Goal: Use online tool/utility: Utilize a website feature to perform a specific function

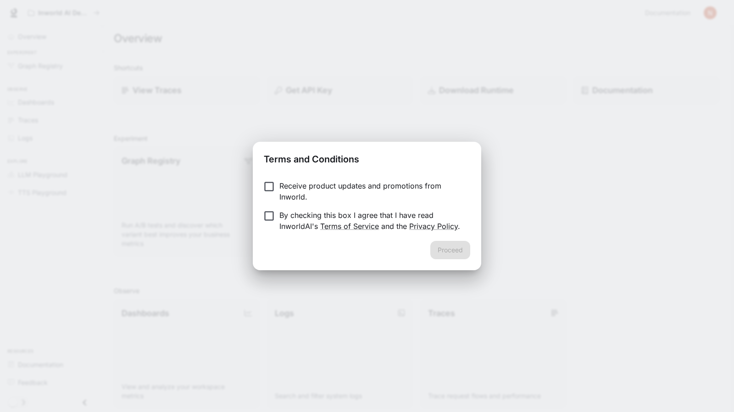
click at [329, 186] on p "Receive product updates and promotions from Inworld." at bounding box center [371, 191] width 184 height 22
click at [452, 250] on button "Proceed" at bounding box center [450, 250] width 40 height 18
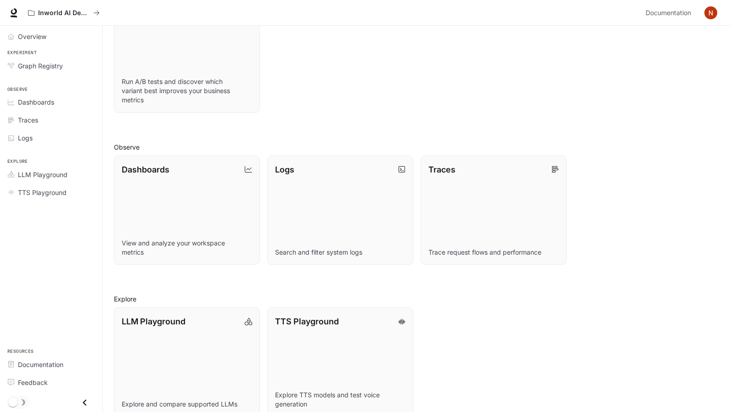
scroll to position [148, 0]
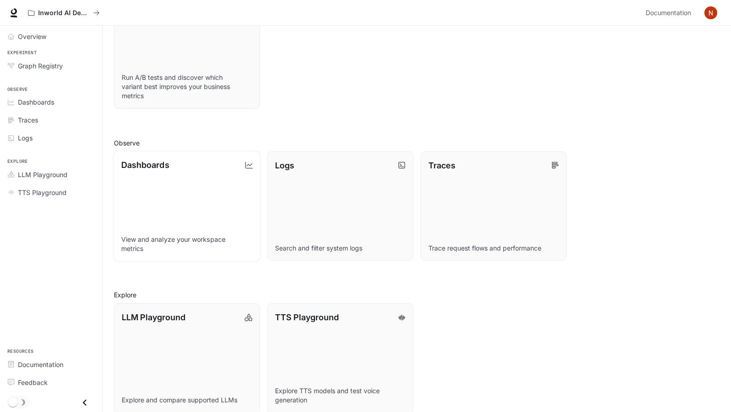
click at [207, 181] on link "Dashboards View and analyze your workspace metrics" at bounding box center [186, 206] width 147 height 111
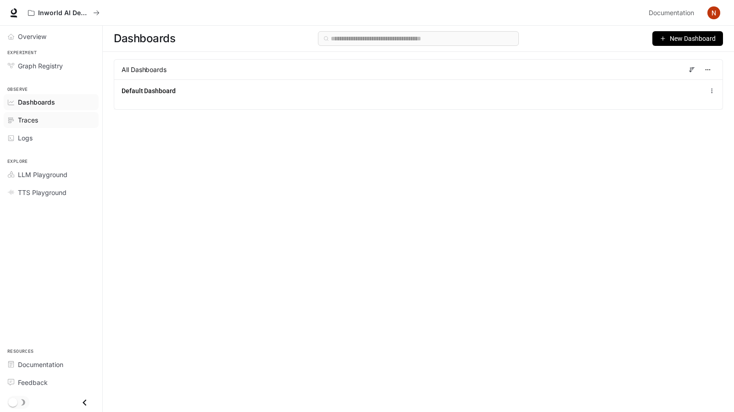
click at [56, 124] on link "Traces" at bounding box center [51, 120] width 95 height 16
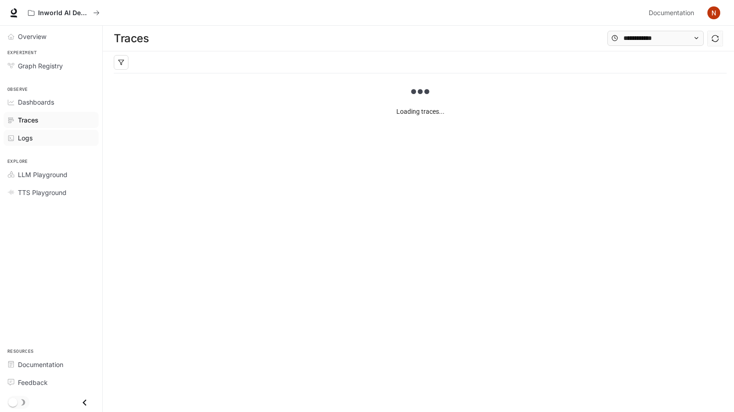
click at [52, 133] on div "Logs" at bounding box center [56, 138] width 77 height 10
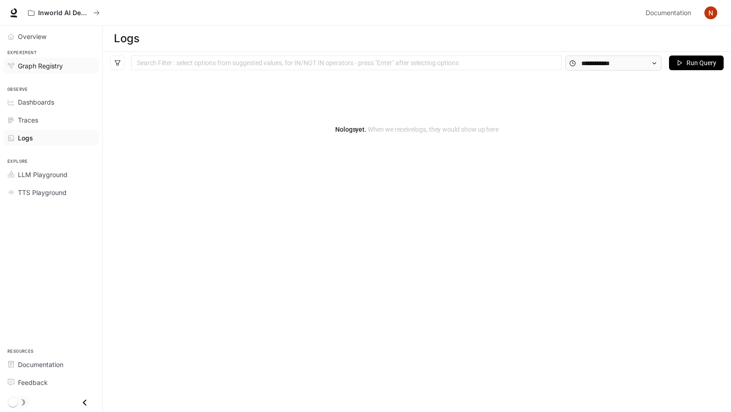
click at [49, 66] on span "Graph Registry" at bounding box center [40, 66] width 45 height 10
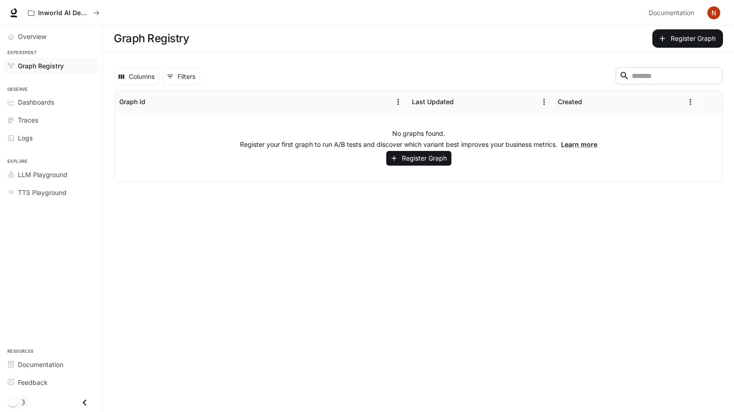
click at [60, 45] on div "Overview" at bounding box center [51, 37] width 102 height 22
click at [46, 39] on span "Overview" at bounding box center [32, 37] width 28 height 10
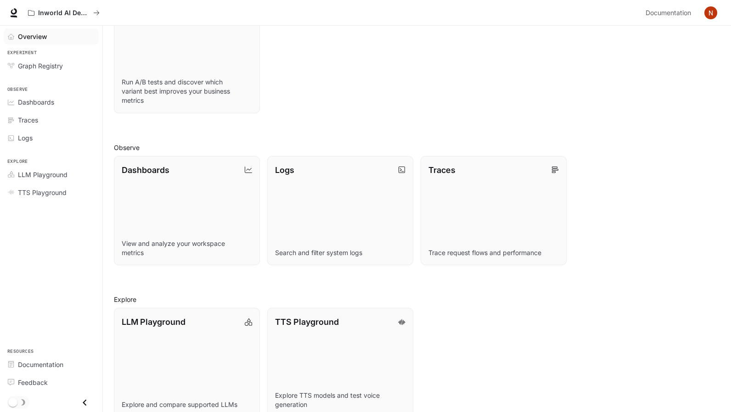
scroll to position [159, 0]
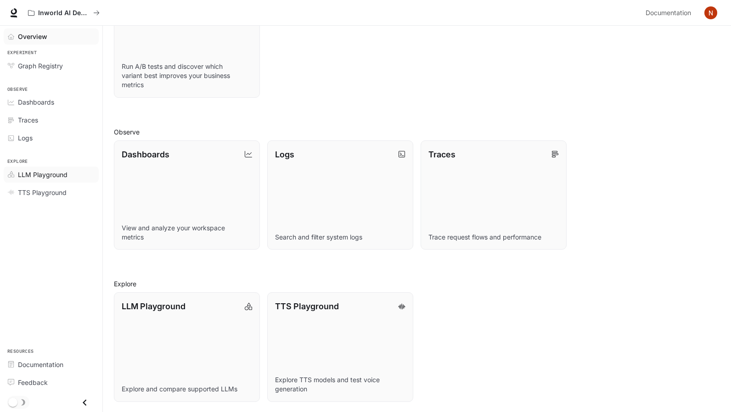
click at [67, 173] on div "LLM Playground" at bounding box center [56, 175] width 77 height 10
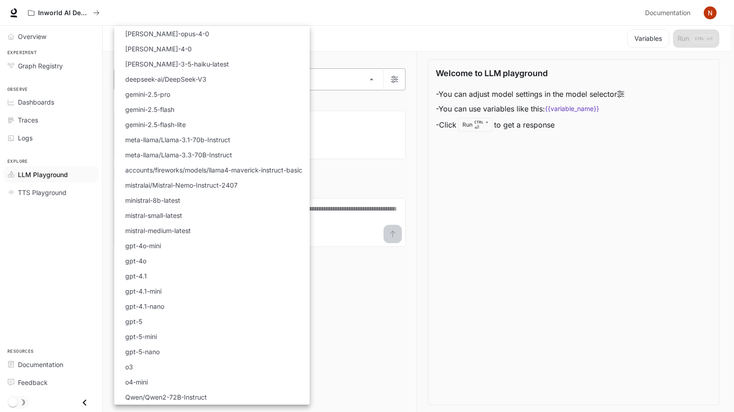
click at [221, 76] on body "Skip to main content Inworld AI Demos Documentation Documentation Portal Overvi…" at bounding box center [367, 206] width 734 height 413
click at [347, 43] on div at bounding box center [367, 206] width 734 height 412
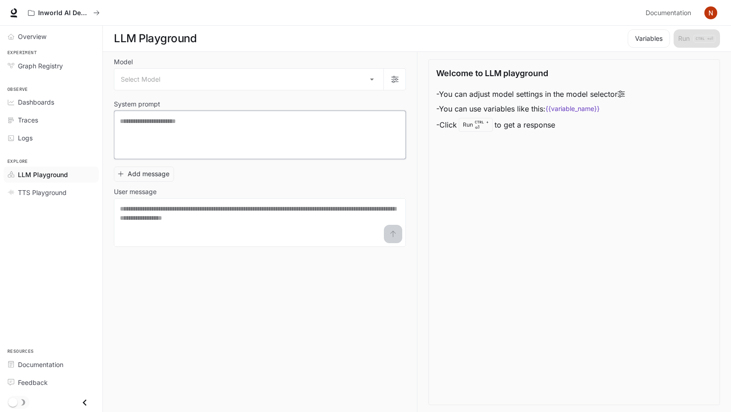
click at [282, 125] on textarea at bounding box center [260, 135] width 280 height 37
click at [277, 201] on div "* ​" at bounding box center [260, 222] width 292 height 49
click at [262, 141] on textarea at bounding box center [260, 135] width 280 height 37
click at [249, 85] on body "Skip to main content Inworld AI Demos Documentation Documentation Portal Overvi…" at bounding box center [367, 206] width 734 height 413
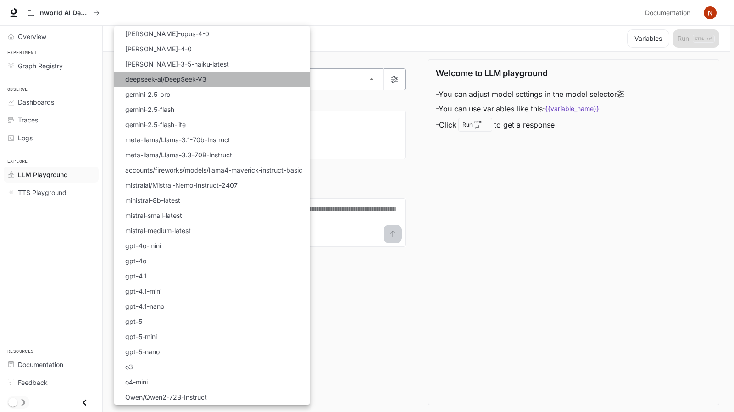
click at [249, 85] on li "deepseek-ai/DeepSeek-V3" at bounding box center [211, 79] width 195 height 15
type input "**********"
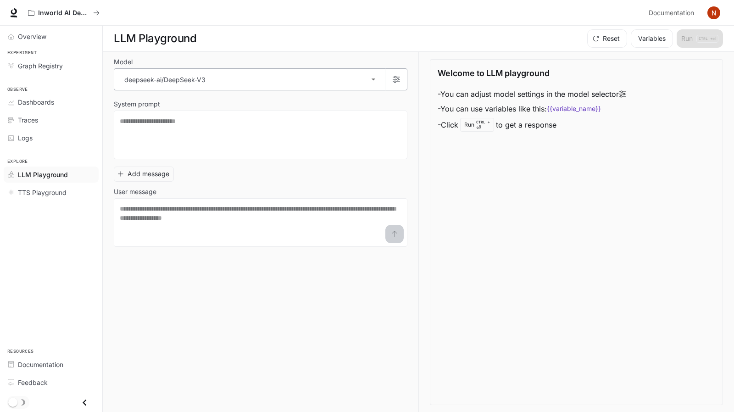
click at [249, 85] on body "**********" at bounding box center [367, 206] width 734 height 413
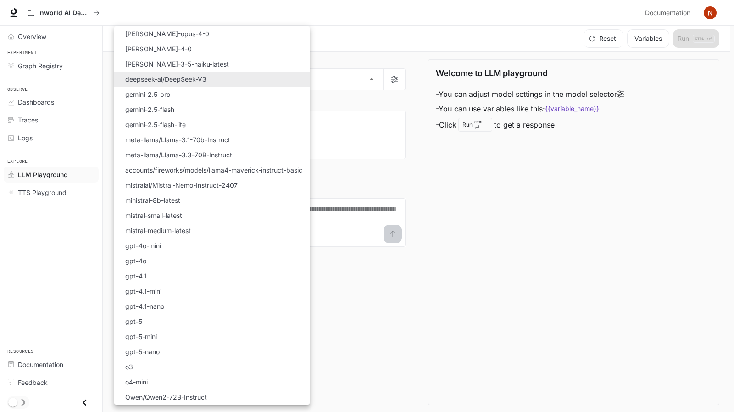
click at [354, 38] on div at bounding box center [367, 206] width 734 height 412
click at [293, 74] on body "**********" at bounding box center [367, 206] width 734 height 413
click at [364, 186] on div at bounding box center [367, 206] width 734 height 412
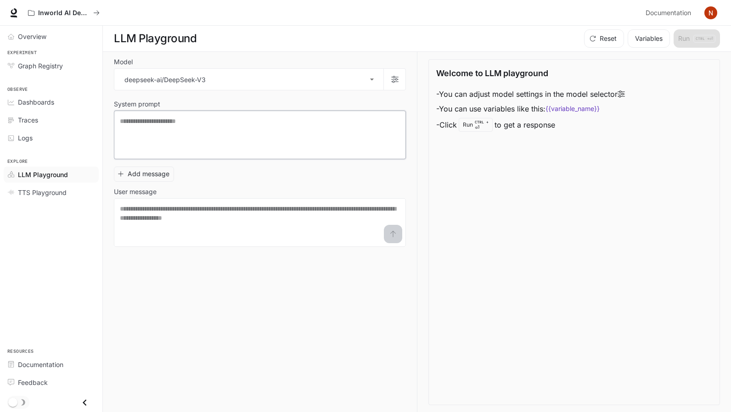
click at [340, 139] on textarea at bounding box center [260, 135] width 280 height 37
click at [297, 237] on textarea at bounding box center [260, 222] width 280 height 37
click at [148, 173] on button "Add message" at bounding box center [144, 174] width 60 height 15
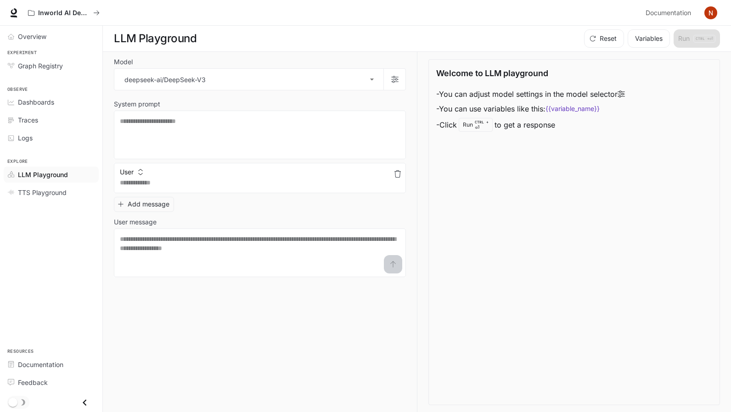
click at [183, 169] on div "User" at bounding box center [260, 170] width 292 height 15
click at [133, 165] on button "User" at bounding box center [131, 172] width 28 height 15
click at [133, 165] on div at bounding box center [367, 206] width 734 height 412
click at [64, 190] on span "TTS Playground" at bounding box center [42, 193] width 49 height 10
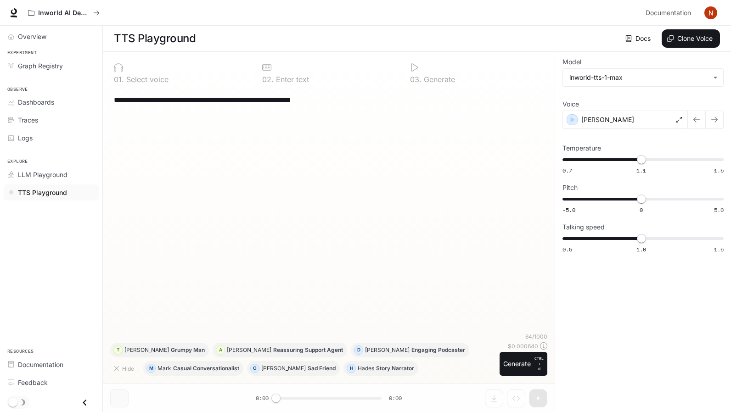
drag, startPoint x: 208, startPoint y: 104, endPoint x: 242, endPoint y: 103, distance: 33.5
click at [242, 103] on textarea "**********" at bounding box center [329, 100] width 430 height 11
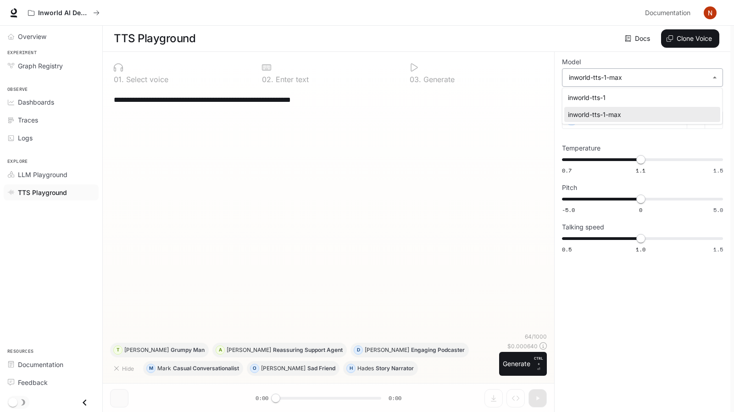
click at [596, 82] on body "**********" at bounding box center [367, 206] width 734 height 413
click at [596, 82] on div at bounding box center [367, 206] width 734 height 412
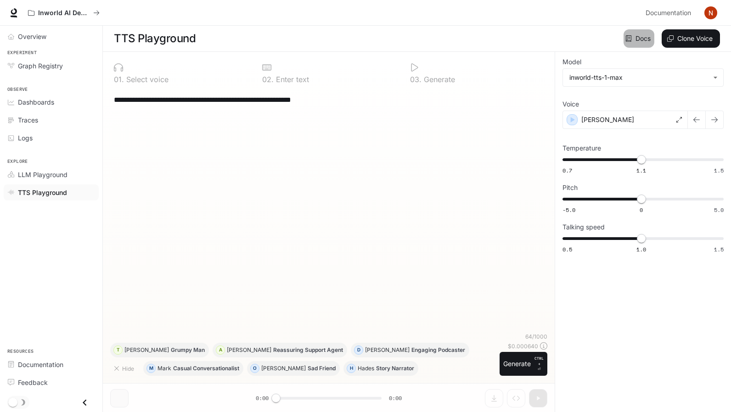
click at [639, 41] on link "Docs" at bounding box center [638, 38] width 31 height 18
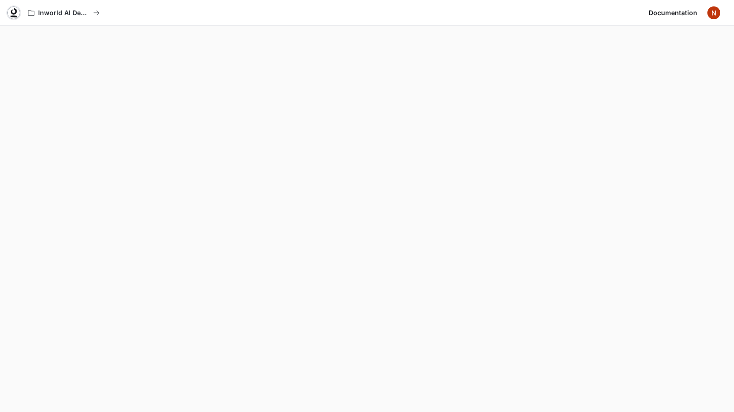
click at [9, 8] on link at bounding box center [13, 12] width 13 height 13
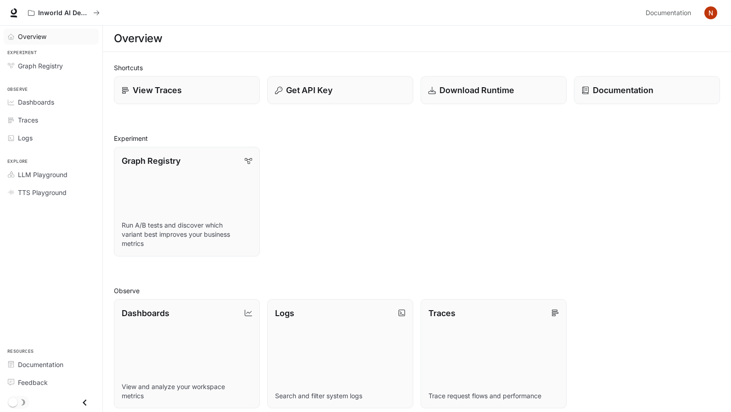
click at [51, 42] on link "Overview" at bounding box center [51, 36] width 95 height 16
click at [56, 171] on span "LLM Playground" at bounding box center [43, 175] width 50 height 10
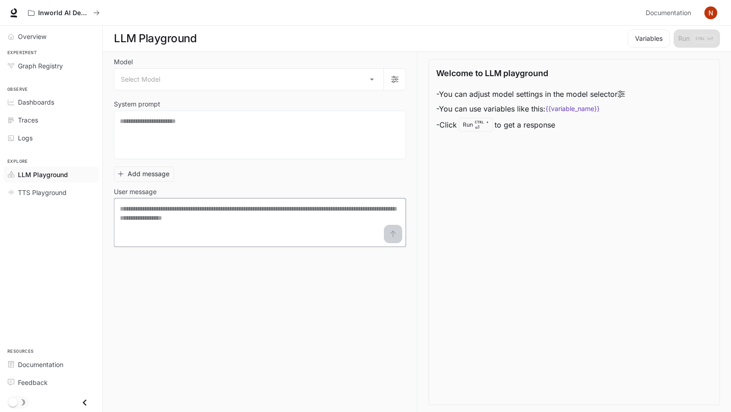
click at [178, 208] on textarea at bounding box center [260, 222] width 280 height 37
click at [57, 190] on span "TTS Playground" at bounding box center [42, 193] width 49 height 10
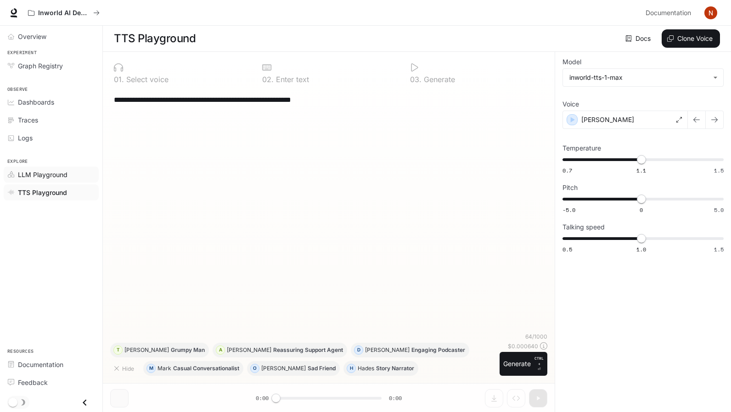
click at [62, 167] on link "LLM Playground" at bounding box center [51, 175] width 95 height 16
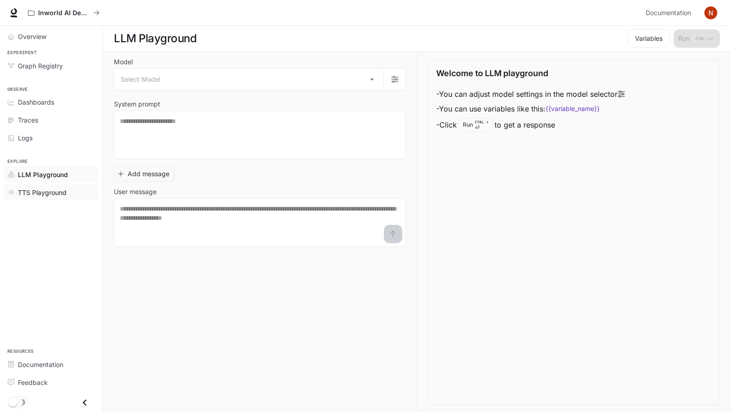
click at [55, 184] on link "TTS Playground" at bounding box center [51, 192] width 95 height 16
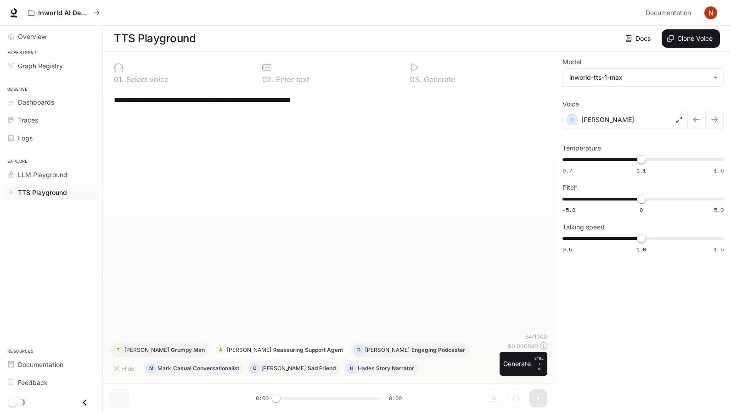
click at [273, 348] on p "Reassuring Support Agent" at bounding box center [308, 350] width 70 height 6
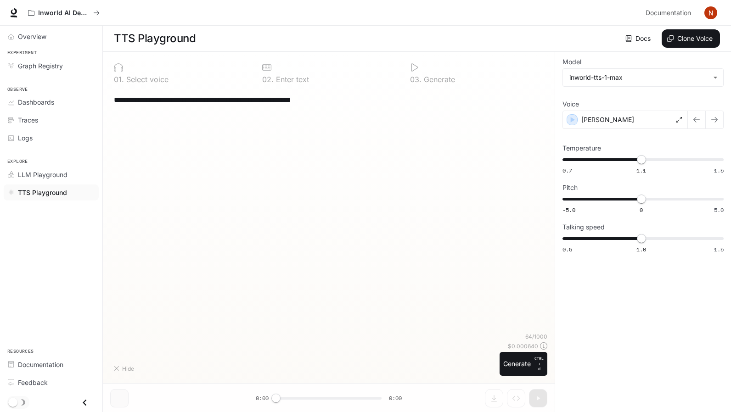
type textarea "**********"
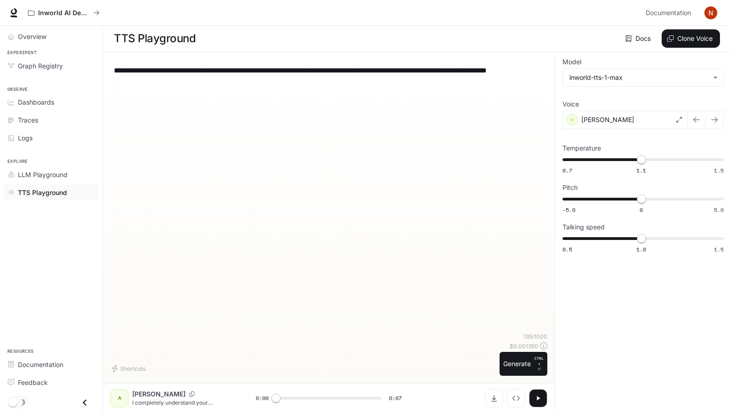
click at [123, 398] on div "A" at bounding box center [119, 398] width 15 height 15
click at [412, 392] on div at bounding box center [474, 398] width 145 height 18
click at [121, 401] on div "A" at bounding box center [119, 398] width 15 height 15
click at [84, 401] on icon "Close drawer" at bounding box center [84, 402] width 12 height 12
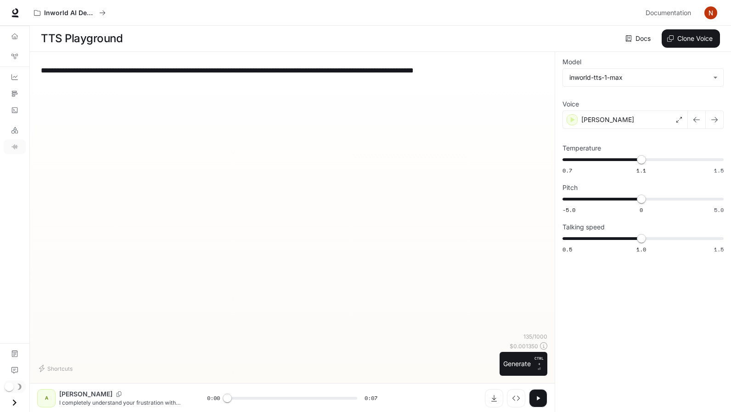
click at [19, 404] on icon "Open drawer" at bounding box center [14, 402] width 12 height 12
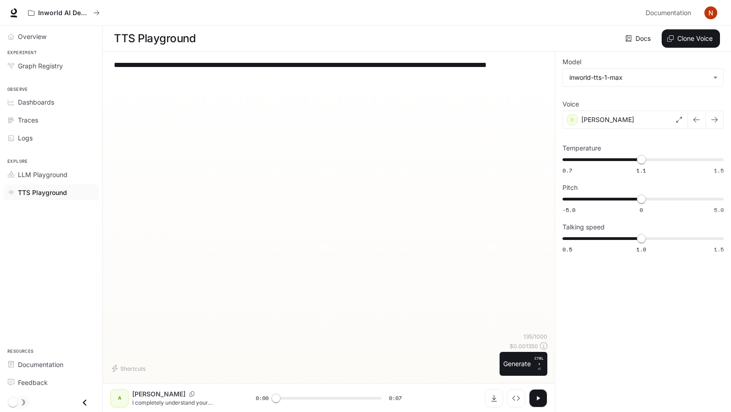
click at [544, 401] on button "button" at bounding box center [538, 398] width 18 height 18
click at [140, 394] on p "[PERSON_NAME]" at bounding box center [158, 394] width 53 height 9
click at [117, 400] on div "A" at bounding box center [119, 398] width 15 height 15
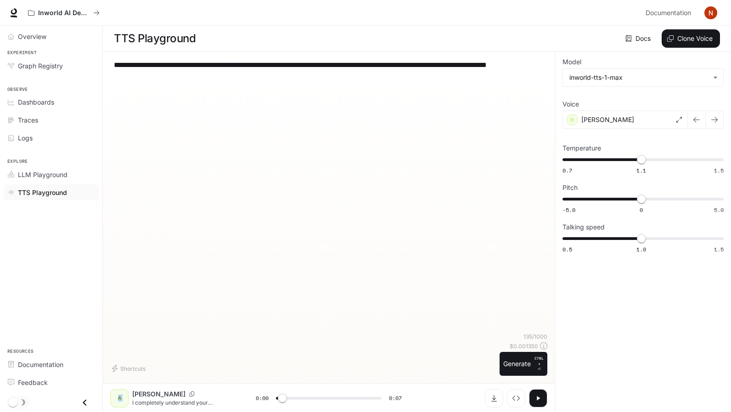
click at [117, 400] on div "A" at bounding box center [119, 398] width 15 height 15
click at [163, 397] on div "[PERSON_NAME]" at bounding box center [193, 394] width 123 height 9
click at [676, 123] on div "[PERSON_NAME]" at bounding box center [624, 120] width 125 height 18
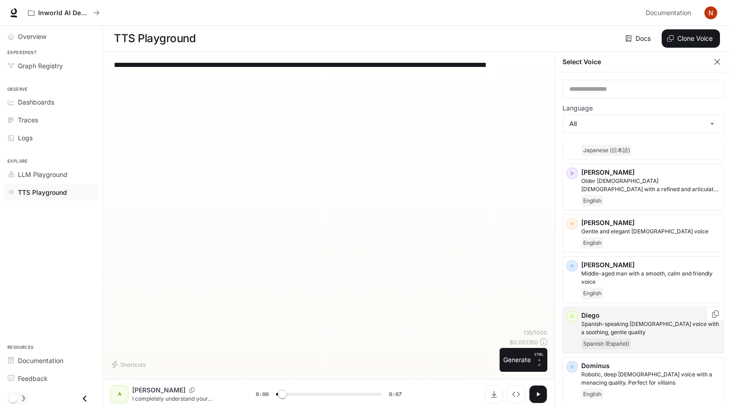
scroll to position [192, 0]
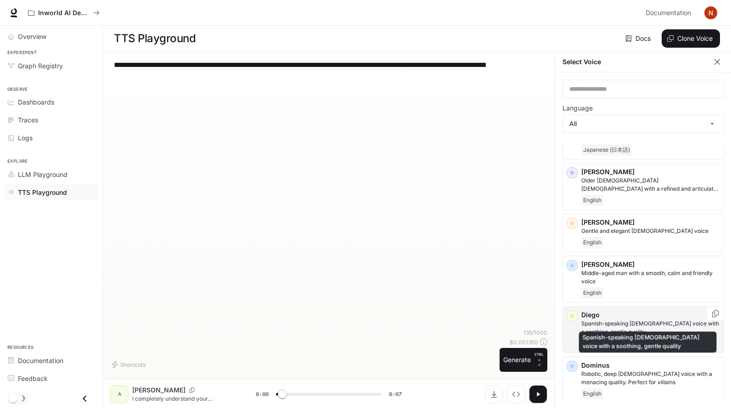
click at [639, 320] on p "Spanish-speaking [DEMOGRAPHIC_DATA] voice with a soothing, gentle quality" at bounding box center [650, 328] width 139 height 17
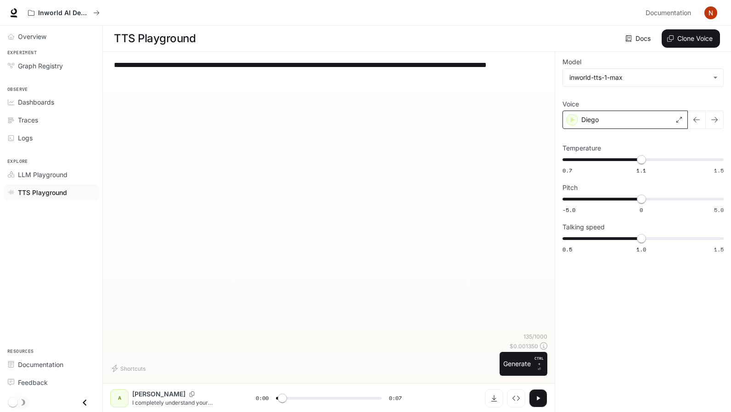
click at [629, 121] on div "Diego" at bounding box center [624, 120] width 125 height 18
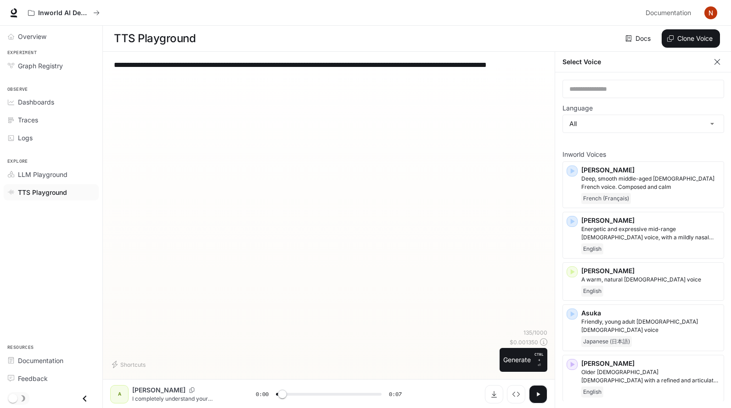
click at [711, 67] on div "Select Voice" at bounding box center [643, 62] width 176 height 21
click at [717, 65] on icon "button" at bounding box center [716, 61] width 9 height 9
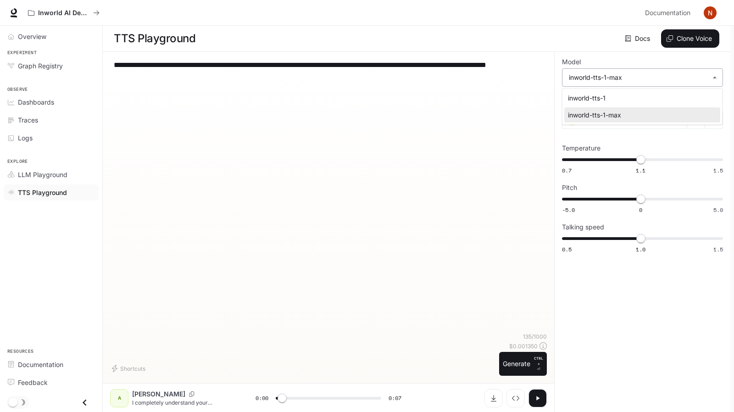
click at [663, 78] on body "**********" at bounding box center [367, 206] width 734 height 413
click at [651, 98] on div "inworld-tts-1" at bounding box center [640, 98] width 145 height 10
type input "***"
type input "**********"
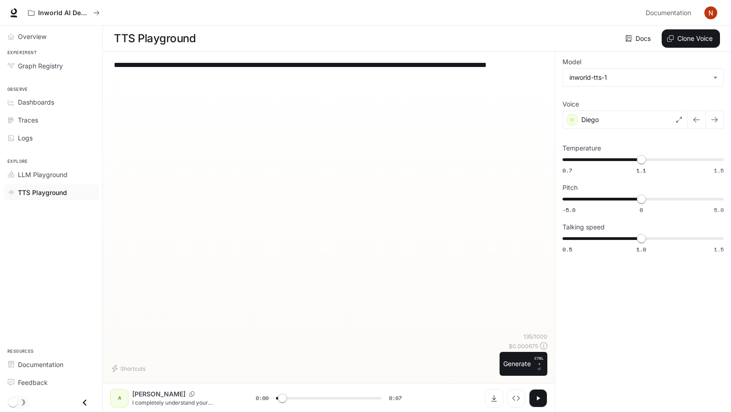
click at [532, 396] on button "button" at bounding box center [538, 398] width 18 height 18
click at [574, 123] on icon "button" at bounding box center [572, 119] width 9 height 9
click at [680, 122] on icon at bounding box center [679, 120] width 6 height 6
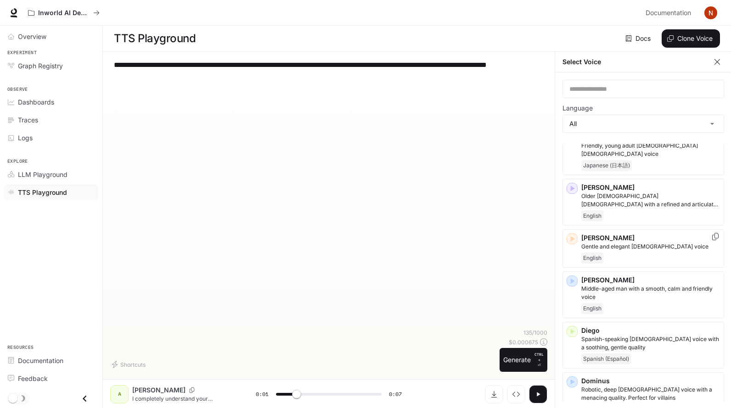
scroll to position [212, 0]
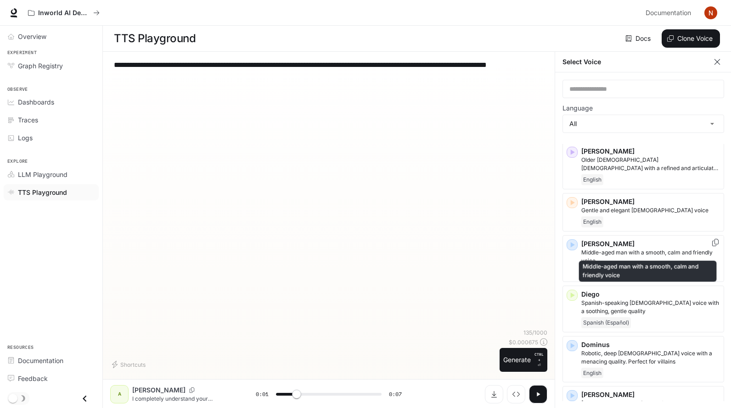
click at [581, 250] on p "Middle-aged man with a smooth, calm and friendly voice" at bounding box center [650, 257] width 139 height 17
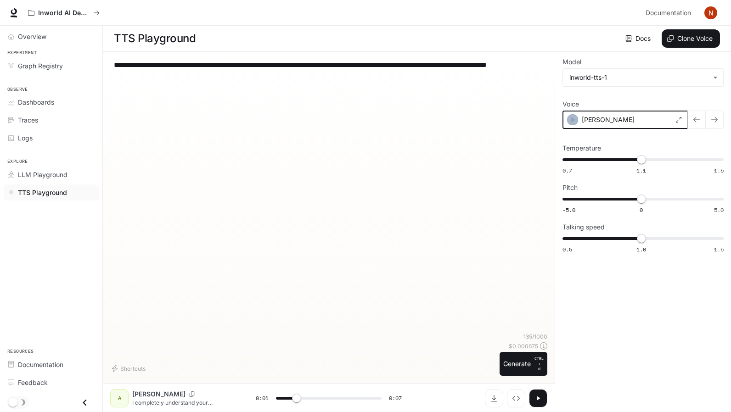
click at [570, 123] on icon "button" at bounding box center [572, 119] width 9 height 9
click at [678, 120] on icon at bounding box center [679, 120] width 6 height 6
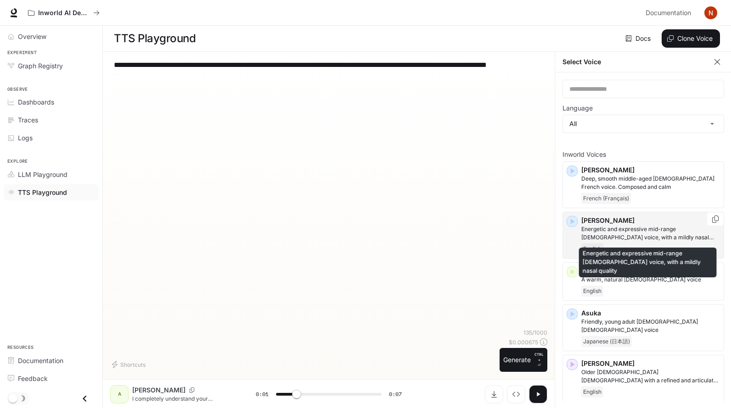
scroll to position [4, 0]
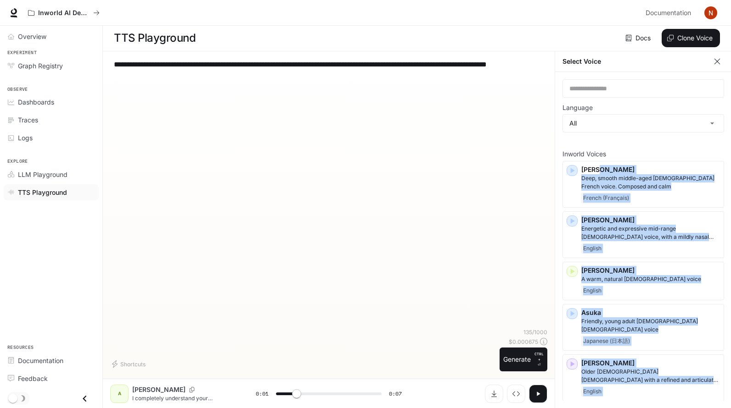
drag, startPoint x: 721, startPoint y: 159, endPoint x: 722, endPoint y: 169, distance: 10.6
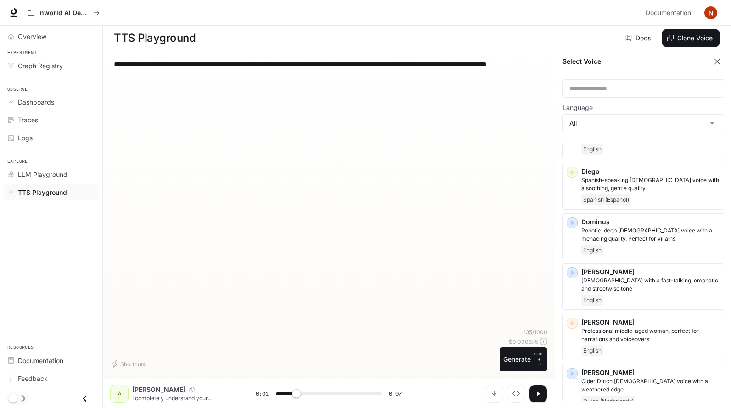
scroll to position [362, 0]
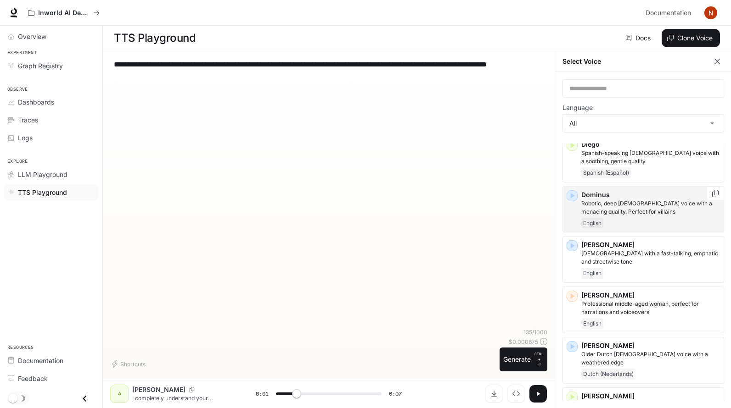
click at [574, 191] on icon "button" at bounding box center [571, 195] width 9 height 9
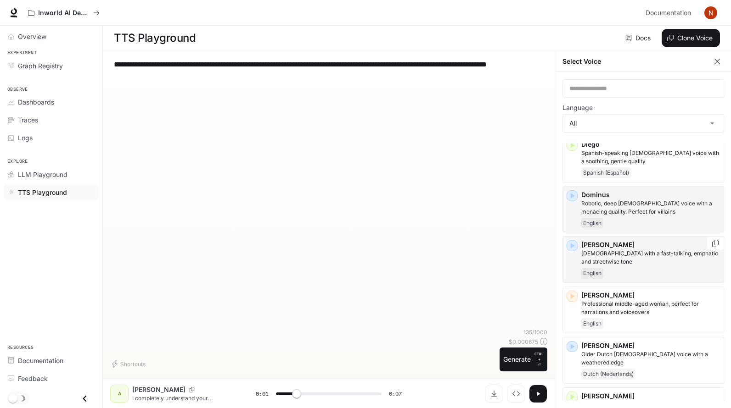
click at [571, 244] on icon "button" at bounding box center [572, 247] width 4 height 6
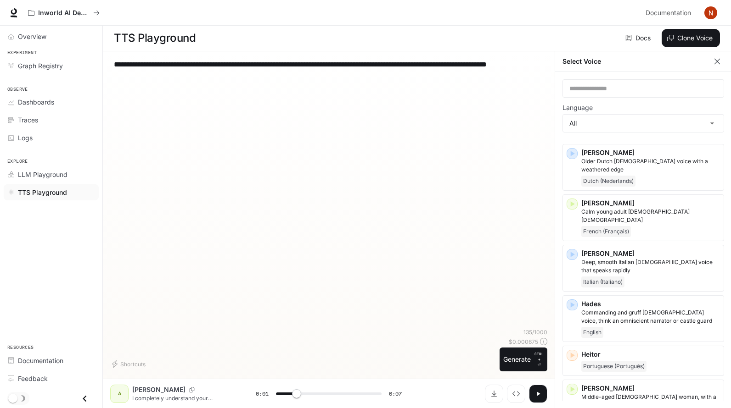
scroll to position [577, 0]
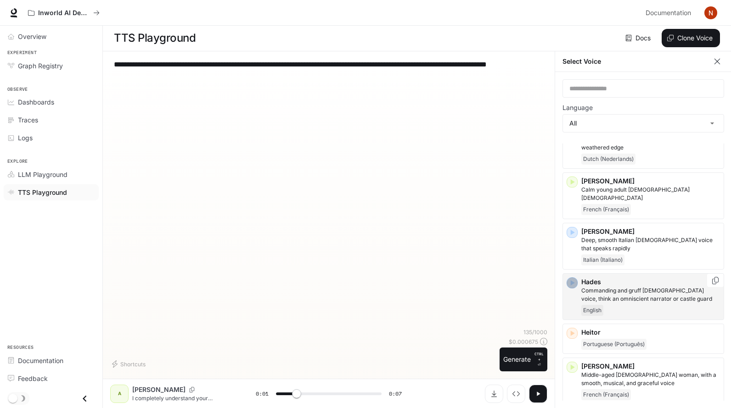
click at [573, 279] on icon "button" at bounding box center [571, 283] width 9 height 9
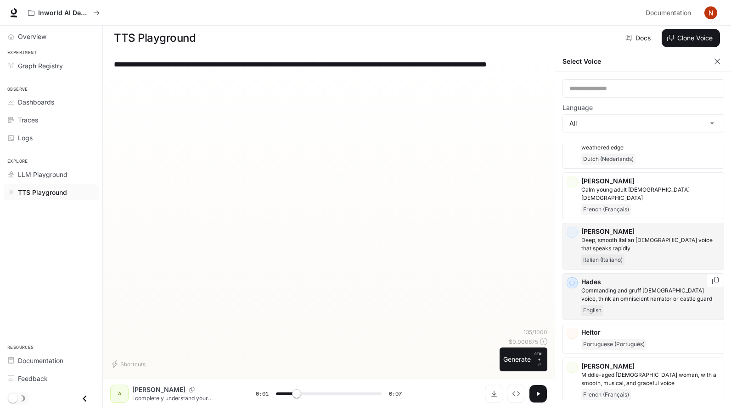
type input "***"
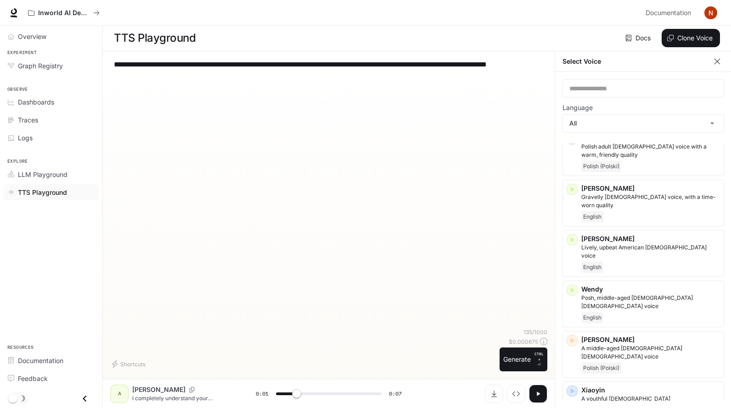
scroll to position [2061, 0]
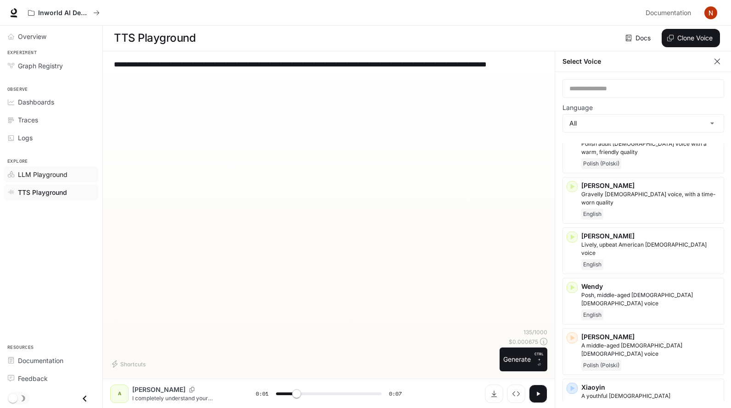
click at [50, 174] on span "LLM Playground" at bounding box center [43, 175] width 50 height 10
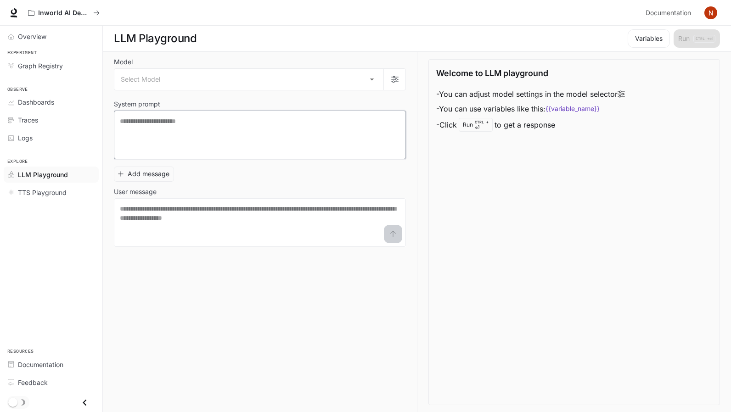
click at [228, 129] on textarea at bounding box center [260, 135] width 280 height 37
click at [36, 135] on div "Logs" at bounding box center [56, 138] width 77 height 10
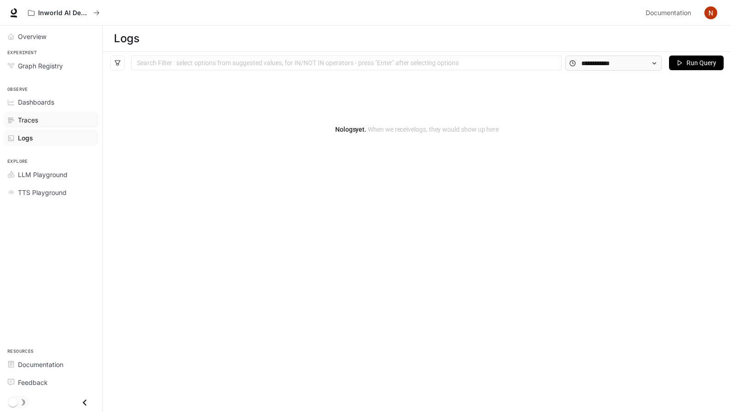
click at [48, 122] on div "Traces" at bounding box center [56, 120] width 77 height 10
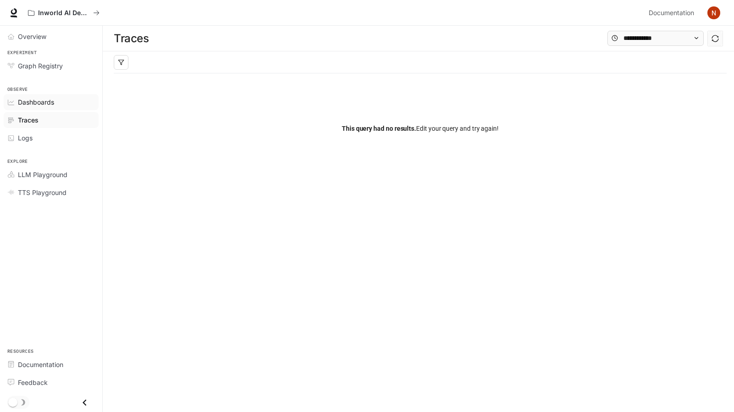
click at [54, 108] on link "Dashboards" at bounding box center [51, 102] width 95 height 16
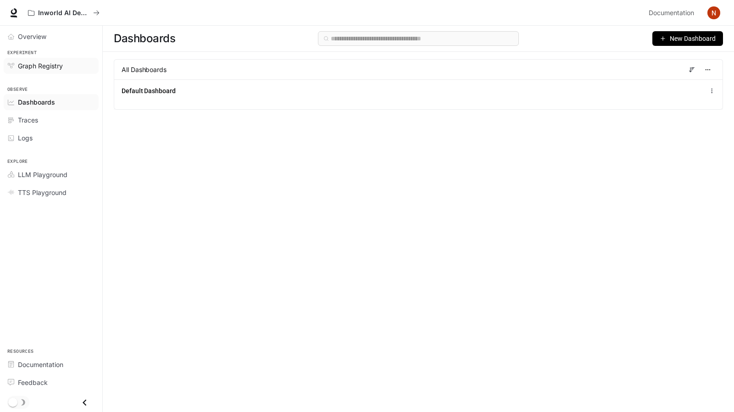
click at [47, 67] on span "Graph Registry" at bounding box center [40, 66] width 45 height 10
